Goal: Information Seeking & Learning: Understand process/instructions

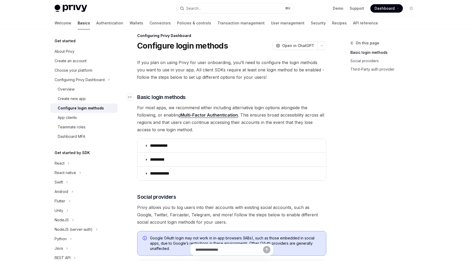
scroll to position [7, 0]
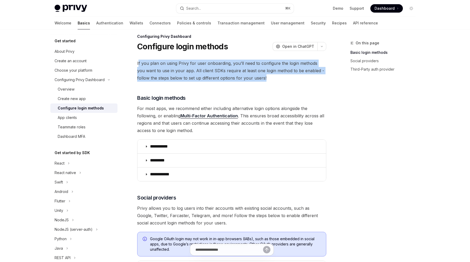
drag, startPoint x: 138, startPoint y: 64, endPoint x: 258, endPoint y: 78, distance: 120.0
click at [258, 78] on span "If you plan on using Privy for user onboarding, you’ll need to configure the lo…" at bounding box center [231, 71] width 189 height 22
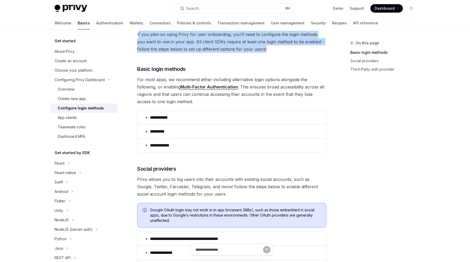
scroll to position [37, 0]
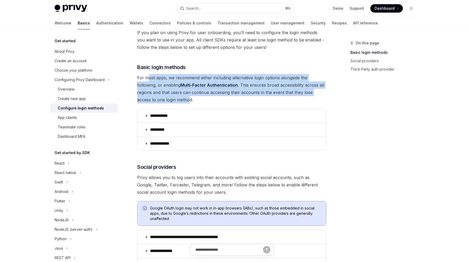
drag, startPoint x: 148, startPoint y: 76, endPoint x: 191, endPoint y: 99, distance: 48.5
click at [191, 99] on span "For most apps, we recommend either including alternative login options alongsid…" at bounding box center [231, 88] width 189 height 29
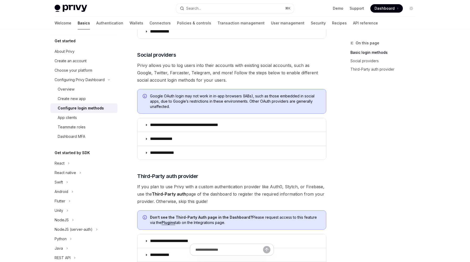
scroll to position [150, 0]
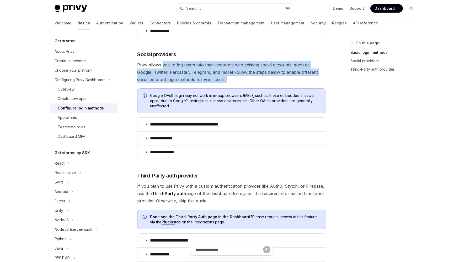
drag, startPoint x: 163, startPoint y: 65, endPoint x: 217, endPoint y: 79, distance: 56.0
click at [217, 79] on span "Privy allows you to log users into their accounts with existing social accounts…" at bounding box center [231, 72] width 189 height 22
click at [183, 74] on span "Privy allows you to log users into their accounts with existing social accounts…" at bounding box center [231, 72] width 189 height 22
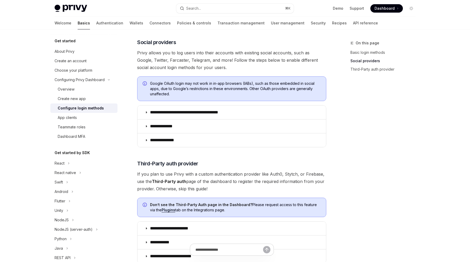
scroll to position [165, 0]
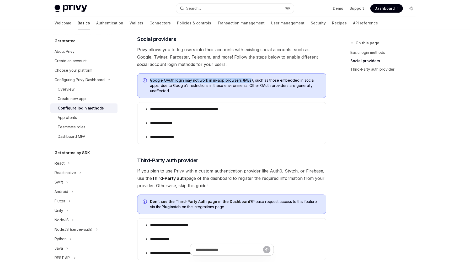
drag, startPoint x: 150, startPoint y: 81, endPoint x: 253, endPoint y: 80, distance: 102.7
click at [253, 80] on span "Google OAuth login may not work in in-app browsers (IABs), such as those embedd…" at bounding box center [235, 86] width 171 height 16
click at [235, 79] on span "Google OAuth login may not work in in-app browsers (IABs), such as those embedd…" at bounding box center [235, 86] width 171 height 16
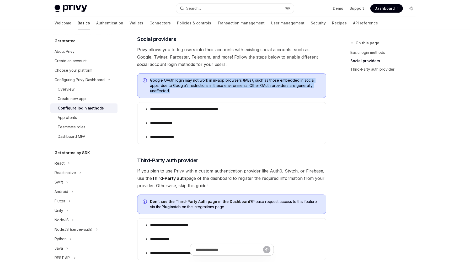
drag, startPoint x: 150, startPoint y: 78, endPoint x: 198, endPoint y: 91, distance: 49.5
click at [198, 91] on span "Google OAuth login may not work in in-app browsers (IABs), such as those embedd…" at bounding box center [235, 86] width 171 height 16
click at [238, 86] on span "Google OAuth login may not work in in-app browsers (IABs), such as those embedd…" at bounding box center [235, 86] width 171 height 16
drag, startPoint x: 255, startPoint y: 80, endPoint x: 207, endPoint y: 93, distance: 50.6
click at [207, 93] on span "Google OAuth login may not work in in-app browsers (IABs), such as those embedd…" at bounding box center [235, 86] width 171 height 16
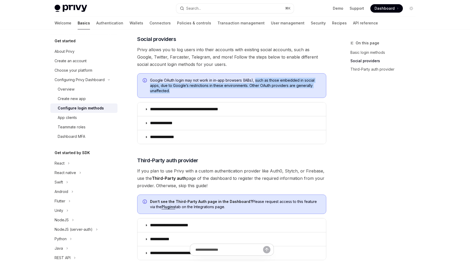
click at [180, 92] on span "Google OAuth login may not work in in-app browsers (IABs), such as those embedd…" at bounding box center [235, 86] width 171 height 16
drag, startPoint x: 150, startPoint y: 80, endPoint x: 208, endPoint y: 93, distance: 58.9
click at [208, 93] on span "Google OAuth login may not work in in-app browsers (IABs), such as those embedd…" at bounding box center [235, 86] width 171 height 16
click at [175, 93] on div "Google OAuth login may not work in in-app browsers (IABs), such as those embedd…" at bounding box center [231, 85] width 189 height 25
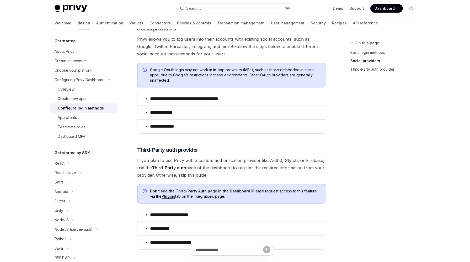
scroll to position [178, 0]
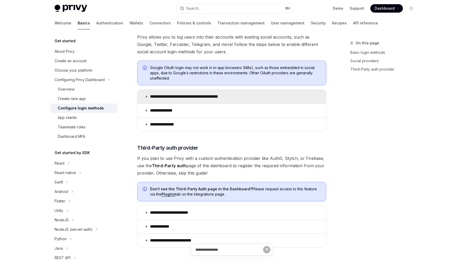
click at [148, 97] on icon at bounding box center [146, 96] width 3 height 3
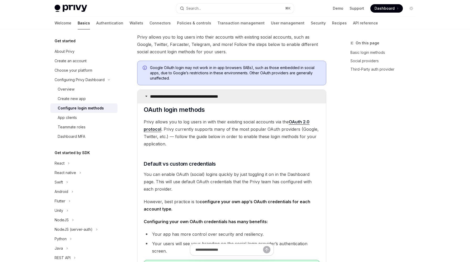
click at [148, 97] on icon at bounding box center [146, 96] width 3 height 3
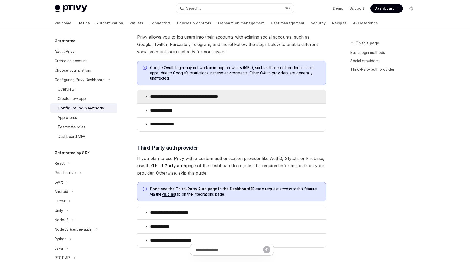
click at [148, 95] on icon at bounding box center [146, 96] width 3 height 3
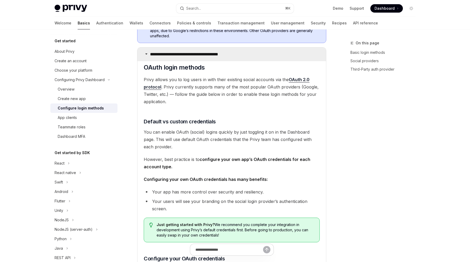
scroll to position [221, 0]
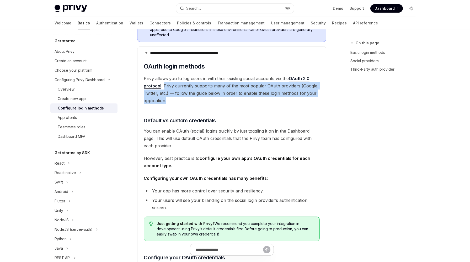
drag, startPoint x: 164, startPoint y: 84, endPoint x: 233, endPoint y: 100, distance: 71.1
click at [233, 100] on span "Privy allows you to log users in with their existing social accounts via the OA…" at bounding box center [232, 89] width 176 height 29
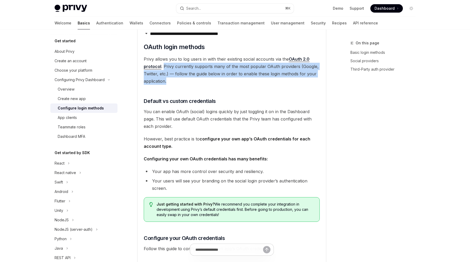
scroll to position [241, 0]
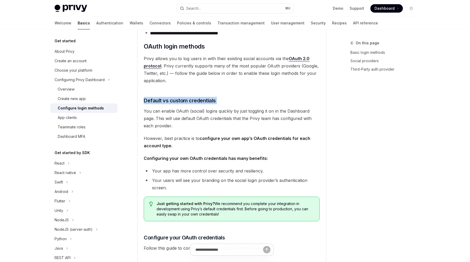
drag, startPoint x: 149, startPoint y: 97, endPoint x: 223, endPoint y: 105, distance: 75.3
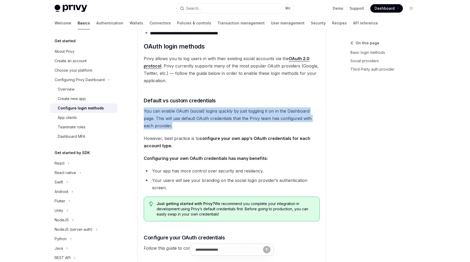
drag, startPoint x: 143, startPoint y: 111, endPoint x: 182, endPoint y: 125, distance: 41.6
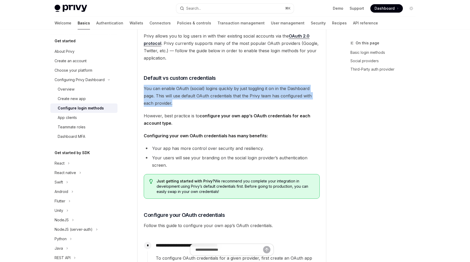
scroll to position [264, 0]
click at [161, 97] on span "You can enable OAuth (social) logins quickly by just toggling it on in the Dash…" at bounding box center [232, 96] width 176 height 22
drag, startPoint x: 143, startPoint y: 87, endPoint x: 177, endPoint y: 103, distance: 37.3
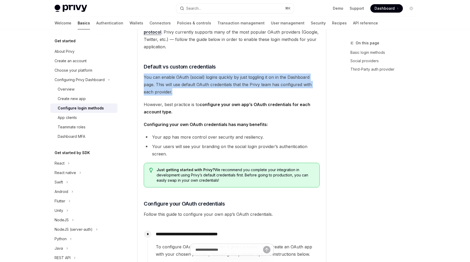
scroll to position [272, 0]
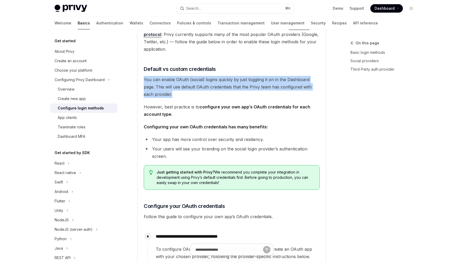
click at [199, 83] on span "You can enable OAuth (social) logins quickly by just toggling it on in the Dash…" at bounding box center [232, 87] width 176 height 22
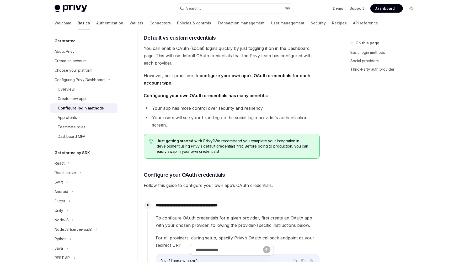
scroll to position [304, 0]
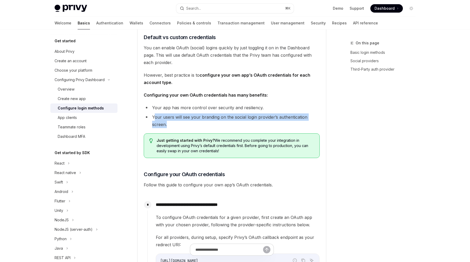
drag, startPoint x: 155, startPoint y: 115, endPoint x: 171, endPoint y: 123, distance: 18.6
click at [171, 123] on li "Your users will see your branding on the social login provider’s authentication…" at bounding box center [232, 120] width 176 height 15
click at [171, 119] on li "Your users will see your branding on the social login provider’s authentication…" at bounding box center [232, 120] width 176 height 15
drag, startPoint x: 171, startPoint y: 125, endPoint x: 149, endPoint y: 105, distance: 30.3
click at [149, 105] on ul "Your app has more control over security and resiliency. Your users will see you…" at bounding box center [232, 116] width 176 height 24
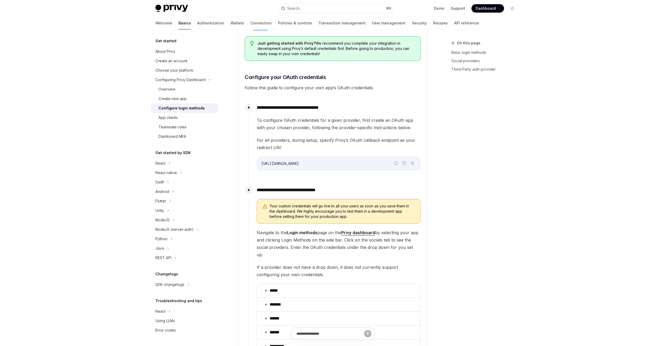
scroll to position [407, 0]
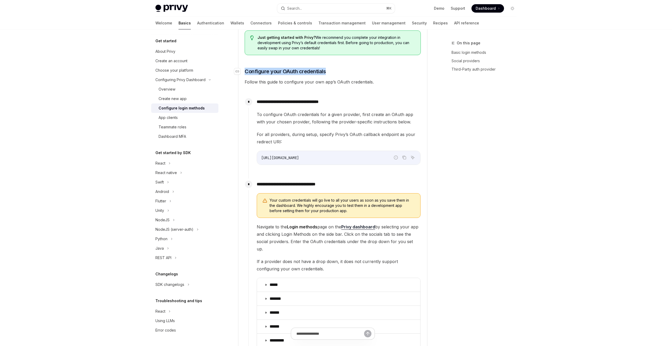
drag, startPoint x: 327, startPoint y: 71, endPoint x: 245, endPoint y: 69, distance: 81.9
click at [245, 69] on h3 "​ Configure your OAuth credentials" at bounding box center [333, 71] width 176 height 7
copy span "Configure your OAuth credentials"
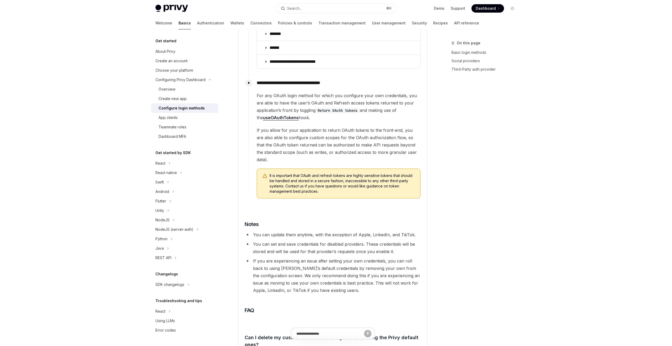
scroll to position [778, 0]
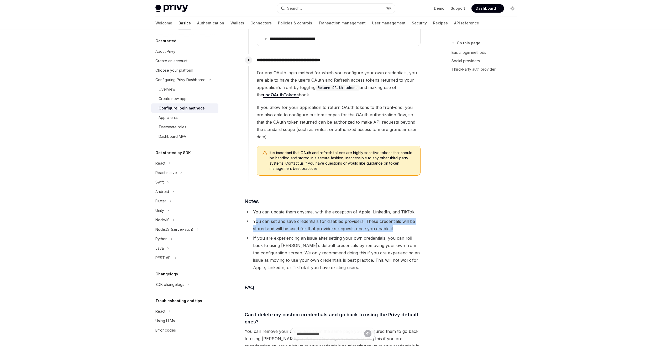
drag, startPoint x: 255, startPoint y: 205, endPoint x: 391, endPoint y: 212, distance: 137.0
click at [391, 218] on li "You can set and save credentials for disabled providers. These credentials will…" at bounding box center [333, 225] width 176 height 15
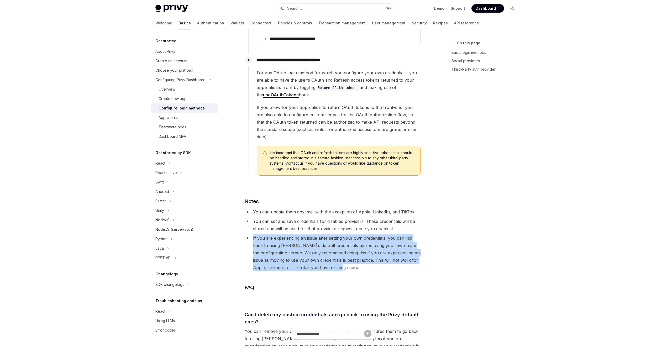
drag, startPoint x: 253, startPoint y: 222, endPoint x: 391, endPoint y: 253, distance: 141.3
click at [391, 253] on li "If you are experiencing an issue after setting your own credentials, you can ro…" at bounding box center [333, 252] width 176 height 37
click at [315, 251] on li "If you are experiencing an issue after setting your own credentials, you can ro…" at bounding box center [333, 252] width 176 height 37
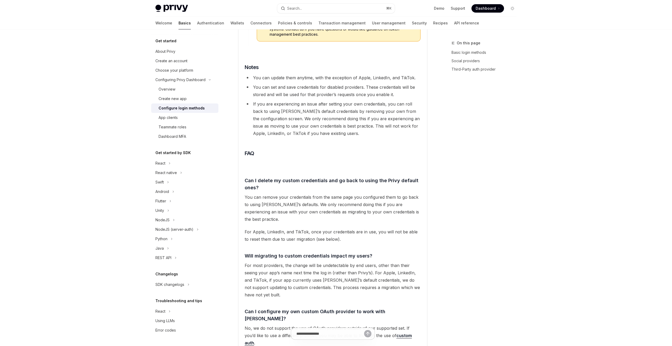
scroll to position [915, 0]
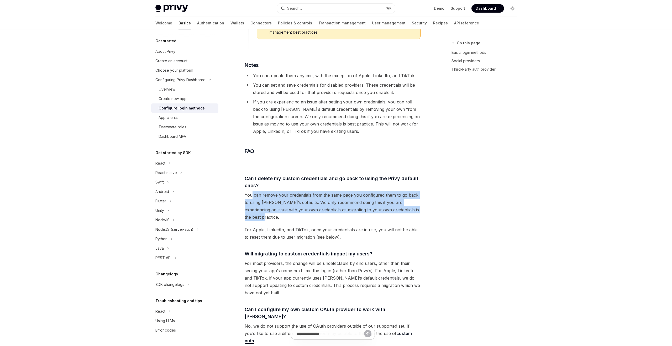
drag, startPoint x: 252, startPoint y: 183, endPoint x: 429, endPoint y: 197, distance: 177.2
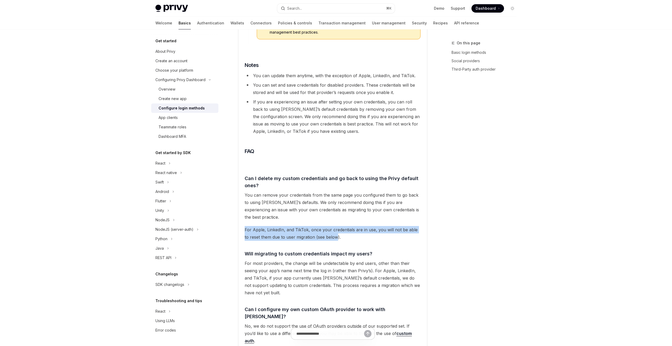
drag, startPoint x: 244, startPoint y: 210, endPoint x: 332, endPoint y: 218, distance: 87.8
click at [257, 226] on span "For Apple, LinkedIn, and TikTok, once your credentials are in use, you will not…" at bounding box center [333, 233] width 176 height 15
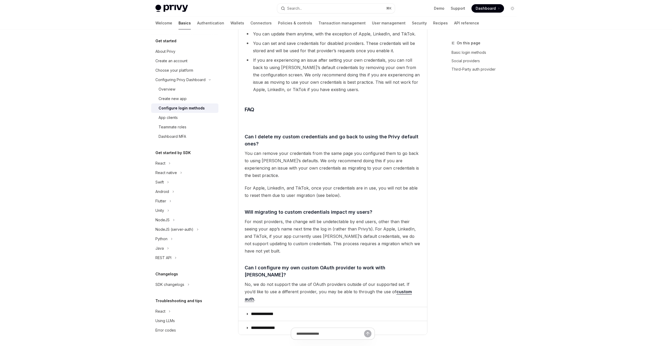
scroll to position [961, 0]
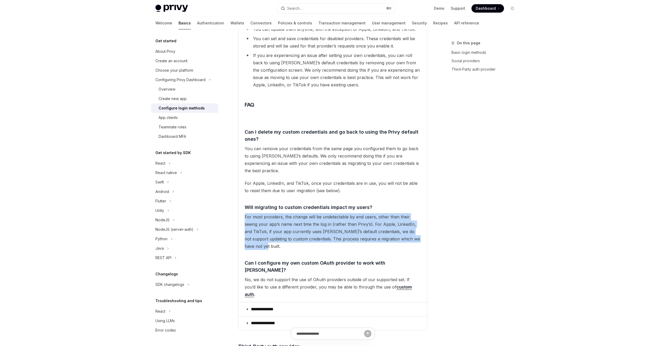
drag, startPoint x: 245, startPoint y: 193, endPoint x: 304, endPoint y: 224, distance: 66.7
click at [304, 224] on span "For most providers, the change will be undetectable by end users, other than th…" at bounding box center [333, 231] width 176 height 37
click at [279, 224] on span "For most providers, the change will be undetectable by end users, other than th…" at bounding box center [333, 231] width 176 height 37
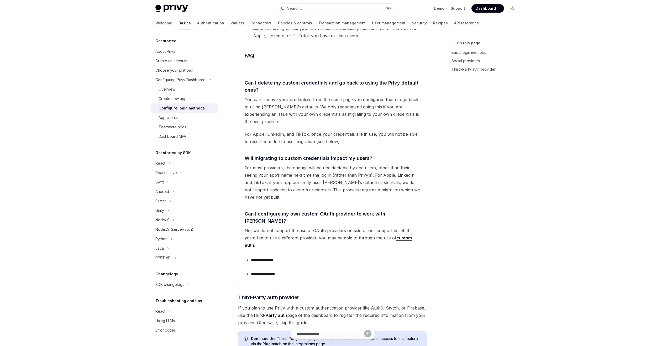
scroll to position [1011, 0]
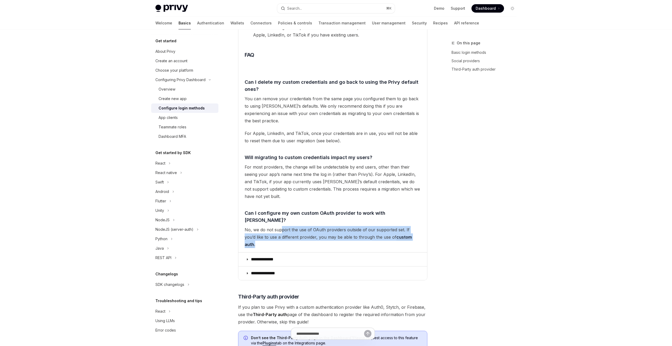
drag, startPoint x: 416, startPoint y: 206, endPoint x: 280, endPoint y: 201, distance: 135.3
click at [280, 226] on span "No, we do not support the use of OAuth providers outside of our supported set. …" at bounding box center [333, 237] width 176 height 22
click at [258, 226] on span "No, we do not support the use of OAuth providers outside of our supported set. …" at bounding box center [333, 237] width 176 height 22
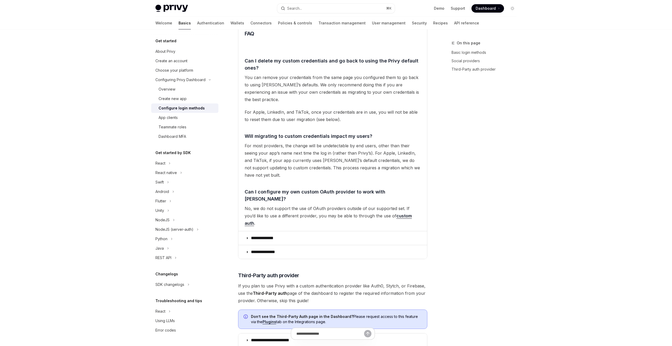
scroll to position [1032, 0]
drag, startPoint x: 257, startPoint y: 188, endPoint x: 414, endPoint y: 185, distance: 157.0
click at [414, 204] on span "No, we do not support the use of OAuth providers outside of our supported set. …" at bounding box center [333, 215] width 176 height 22
click at [361, 204] on span "No, we do not support the use of OAuth providers outside of our supported set. …" at bounding box center [333, 215] width 176 height 22
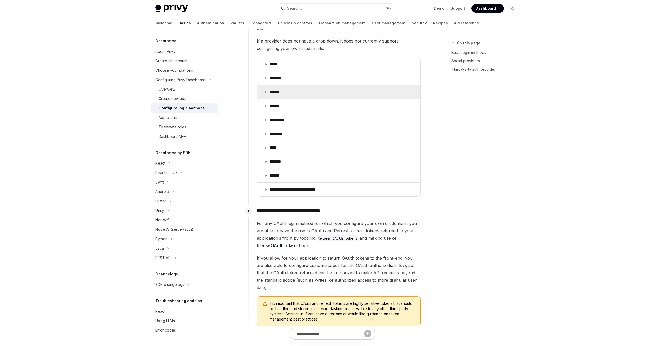
scroll to position [618, 0]
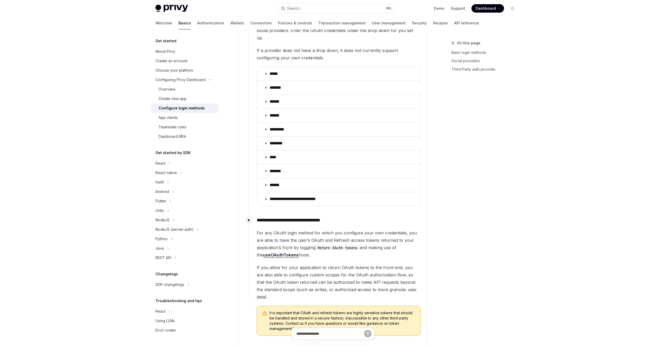
click at [206, 107] on div "Configure login methods" at bounding box center [187, 108] width 57 height 6
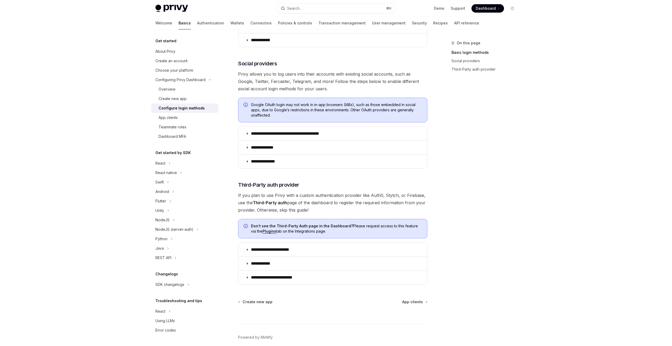
scroll to position [141, 0]
click at [265, 133] on p "**********" at bounding box center [294, 133] width 87 height 5
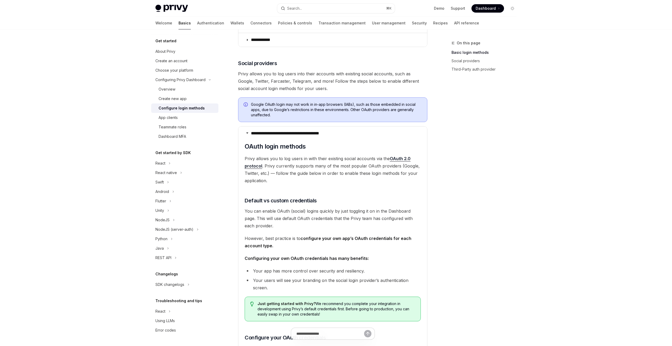
type textarea "*"
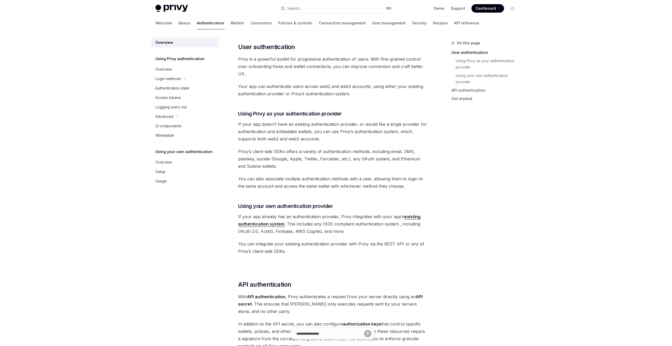
scroll to position [102, 0]
